Goal: Information Seeking & Learning: Check status

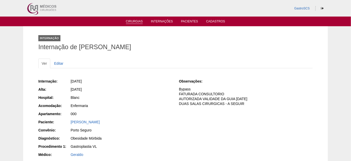
click at [137, 22] on link "Cirurgias" at bounding box center [134, 22] width 17 height 4
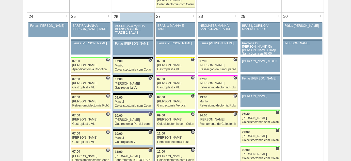
scroll to position [1200, 0]
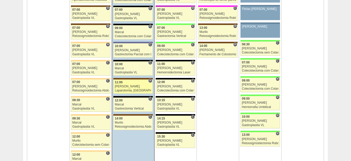
click at [123, 85] on div "[PERSON_NAME]" at bounding box center [133, 86] width 37 height 3
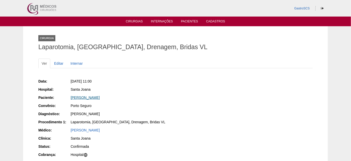
click at [96, 96] on link "[PERSON_NAME]" at bounding box center [85, 97] width 29 height 4
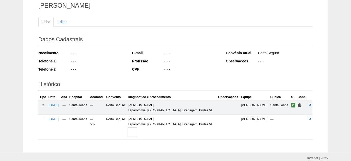
scroll to position [63, 0]
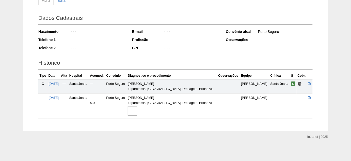
click at [137, 110] on img at bounding box center [132, 110] width 9 height 9
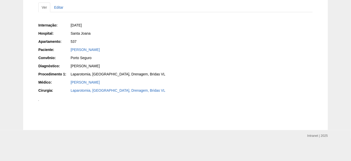
scroll to position [138, 0]
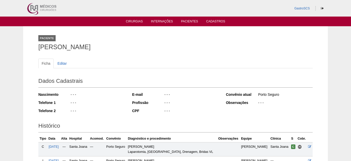
scroll to position [63, 0]
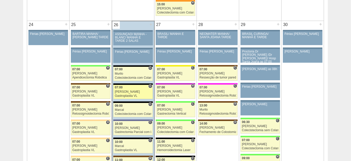
scroll to position [1131, 0]
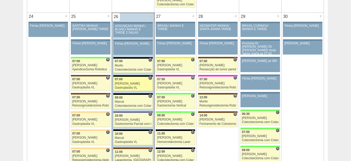
click at [140, 82] on div "Bruno" at bounding box center [133, 83] width 37 height 3
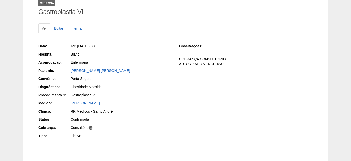
scroll to position [46, 0]
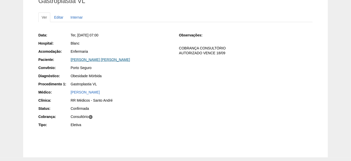
click at [96, 57] on link "MICHELLE APARECIDA BELLO" at bounding box center [100, 59] width 59 height 4
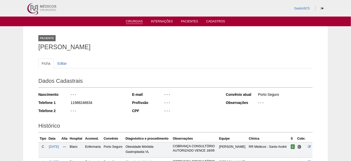
click at [135, 23] on link "Cirurgias" at bounding box center [134, 22] width 17 height 4
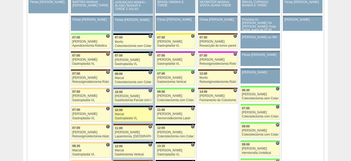
scroll to position [1154, 0]
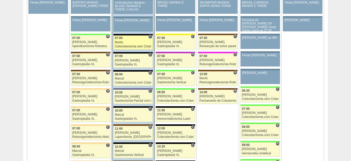
click at [134, 45] on div "Colecistectomia sem Colangiografia VL" at bounding box center [133, 46] width 37 height 3
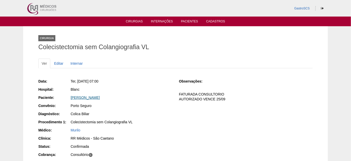
click at [91, 97] on link "[PERSON_NAME]" at bounding box center [85, 97] width 29 height 4
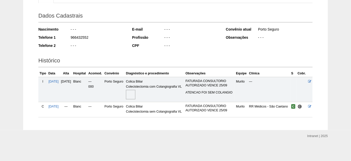
scroll to position [73, 0]
click at [135, 92] on img at bounding box center [130, 94] width 9 height 9
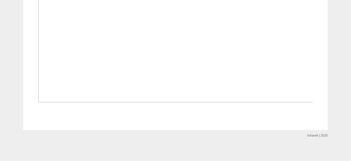
scroll to position [369, 0]
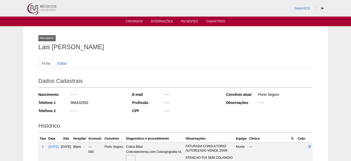
scroll to position [73, 0]
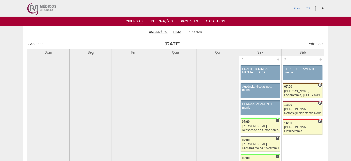
click at [179, 33] on link "Lista" at bounding box center [177, 32] width 8 height 4
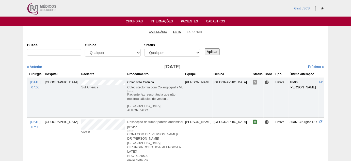
click at [154, 31] on link "Calendário" at bounding box center [158, 32] width 18 height 4
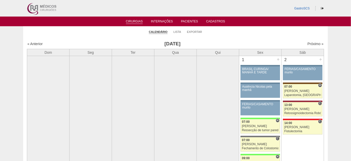
click at [178, 34] on li "Lista" at bounding box center [177, 31] width 8 height 7
click at [178, 33] on link "Lista" at bounding box center [177, 32] width 8 height 4
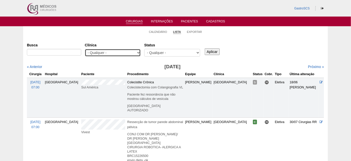
click at [109, 54] on select "- Qualquer - 6R Alphaville Assunção Bartira Brasil Christovão da Gama Cruz Azul…" at bounding box center [113, 53] width 56 height 8
select select "22"
click at [85, 49] on select "- Qualquer - 6R Alphaville Assunção Bartira Brasil Christovão da Gama Cruz Azul…" at bounding box center [113, 53] width 56 height 8
click at [218, 49] on input "Aplicar" at bounding box center [212, 51] width 15 height 7
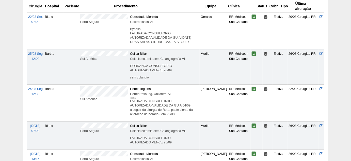
scroll to position [646, 0]
